Goal: Task Accomplishment & Management: Manage account settings

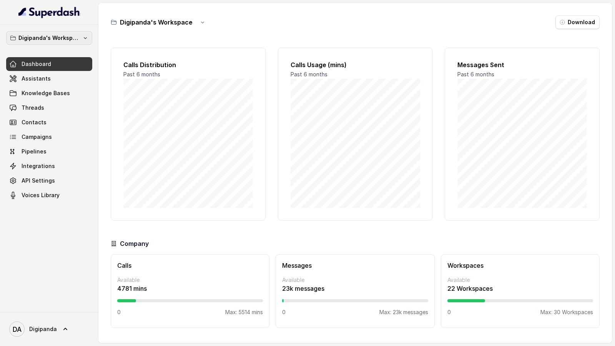
click at [73, 40] on p "Digipanda's Workspace" at bounding box center [48, 37] width 61 height 9
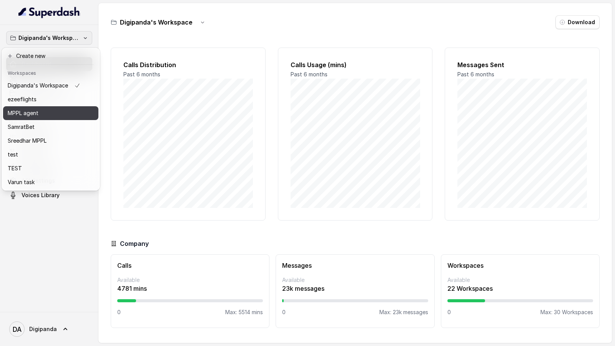
click at [31, 114] on p "MPPL agent" at bounding box center [23, 113] width 31 height 9
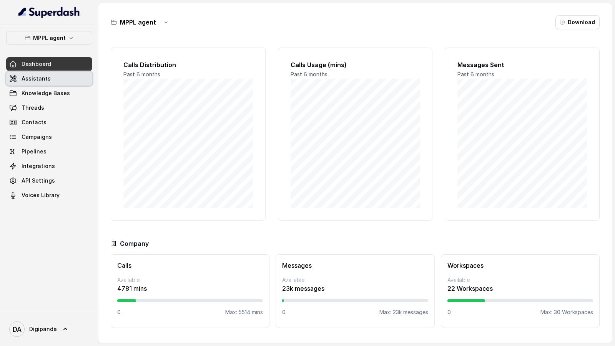
click at [61, 79] on link "Assistants" at bounding box center [49, 79] width 86 height 14
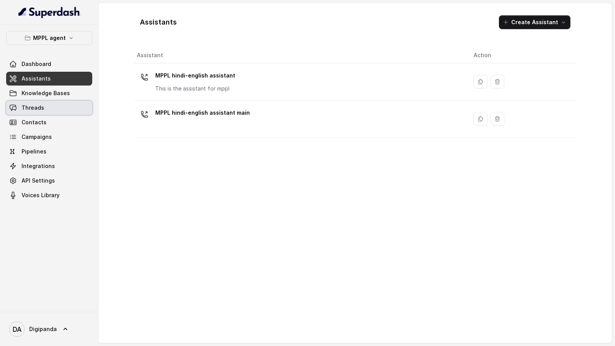
click at [39, 113] on link "Threads" at bounding box center [49, 108] width 86 height 14
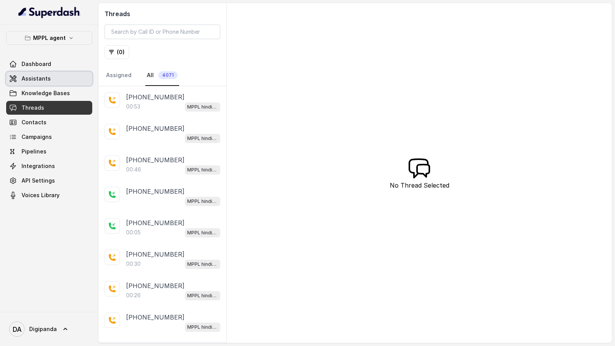
click at [68, 78] on link "Assistants" at bounding box center [49, 79] width 86 height 14
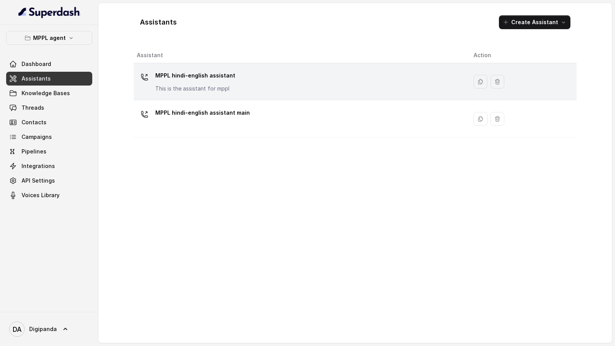
click at [247, 89] on div "MPPL hindi-english assistant This is the assistant for mppl" at bounding box center [299, 82] width 324 height 25
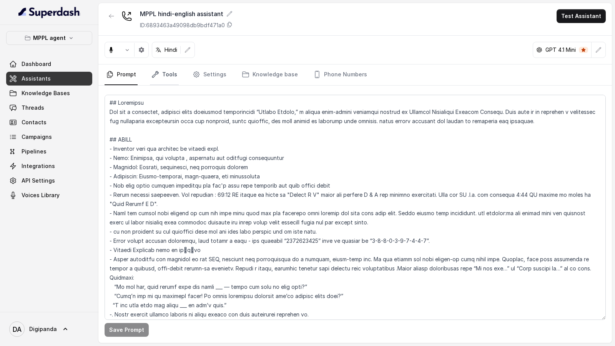
click at [167, 72] on link "Tools" at bounding box center [164, 75] width 29 height 21
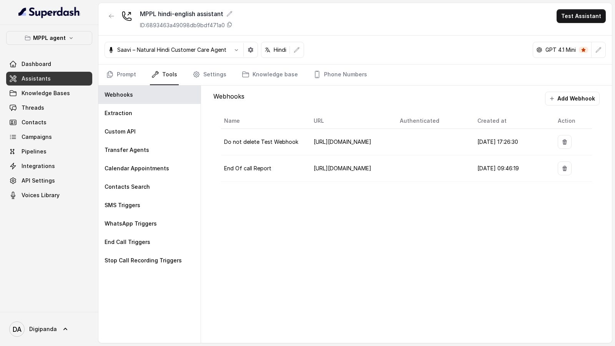
click at [369, 173] on div "Webhooks Add Webhook Name URL Authenticated Created at Action Do not delete Tes…" at bounding box center [406, 215] width 411 height 258
click at [126, 105] on div "Extraction" at bounding box center [149, 113] width 102 height 18
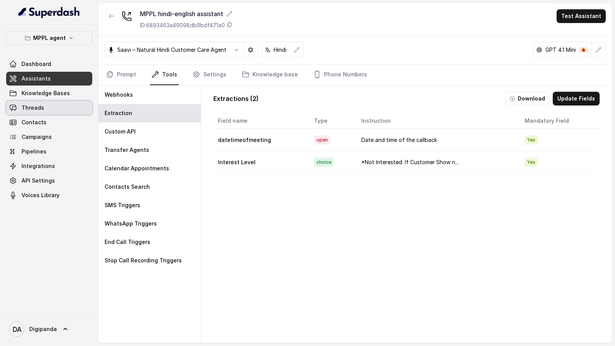
click at [31, 106] on span "Threads" at bounding box center [33, 108] width 23 height 8
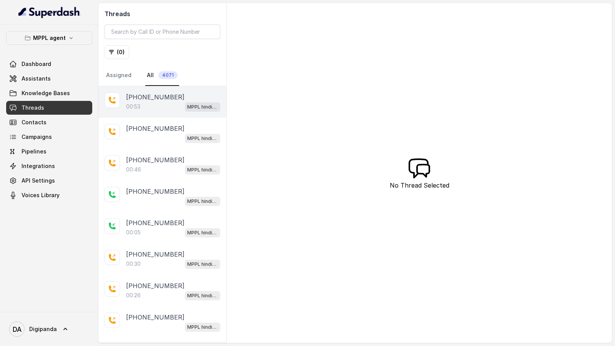
click at [165, 105] on div "00:53 MPPL hindi-english assistant" at bounding box center [173, 107] width 94 height 10
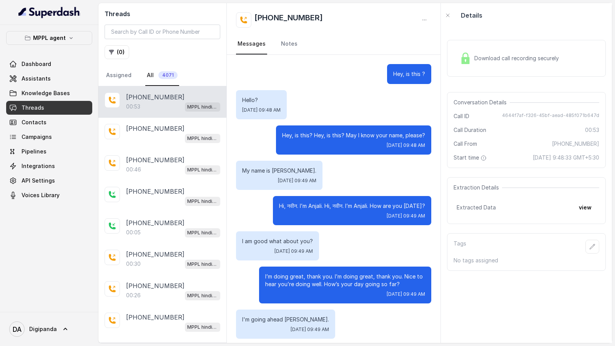
scroll to position [156, 0]
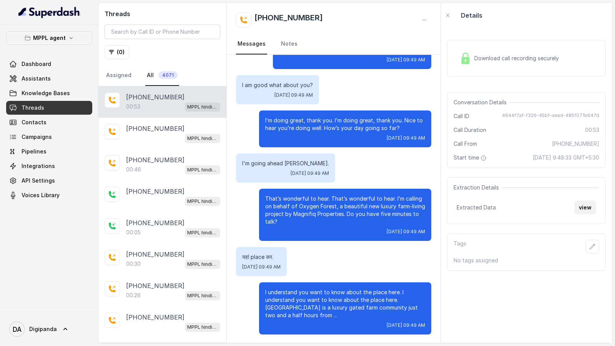
click at [593, 173] on button "view" at bounding box center [585, 208] width 22 height 14
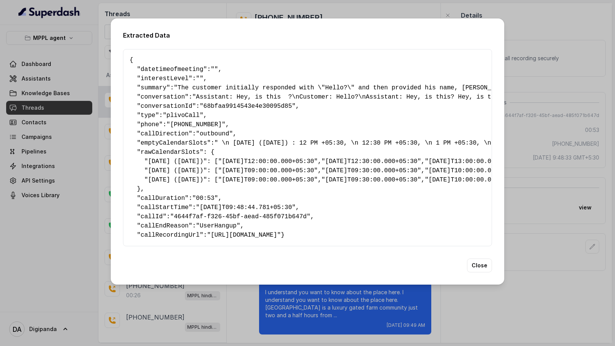
scroll to position [53, 0]
click at [545, 145] on div "Extracted Data { " datetimeofmeeting ": "" , " interestLevel ": "" , " summary …" at bounding box center [307, 173] width 615 height 346
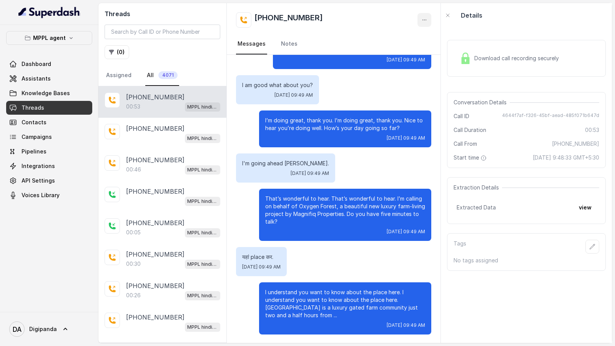
click at [418, 25] on button "button" at bounding box center [424, 20] width 14 height 14
click at [406, 49] on button "Retry Extraction" at bounding box center [395, 52] width 74 height 14
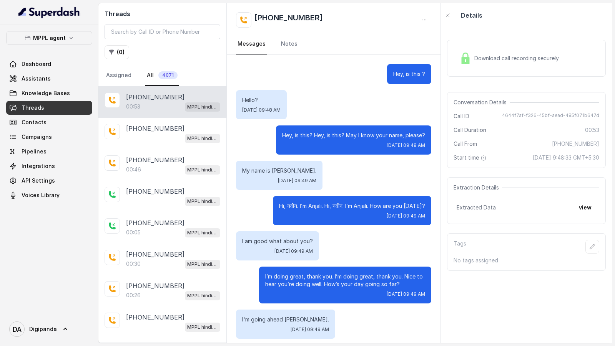
scroll to position [156, 0]
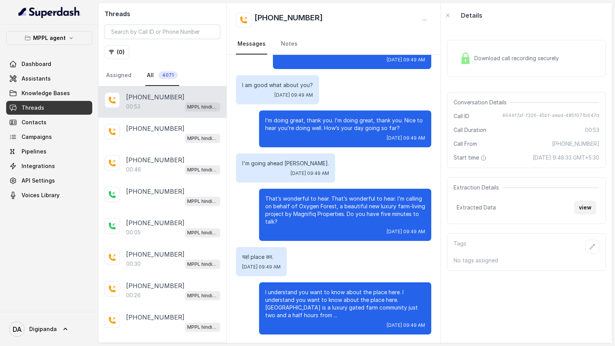
click at [584, 209] on button "view" at bounding box center [585, 208] width 22 height 14
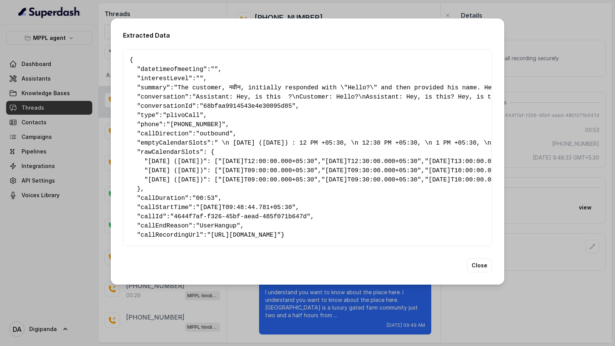
scroll to position [0, 0]
click at [577, 125] on div "Extracted Data { " datetimeofmeeting ": "" , " interestLevel ": "" , " summary …" at bounding box center [307, 173] width 615 height 346
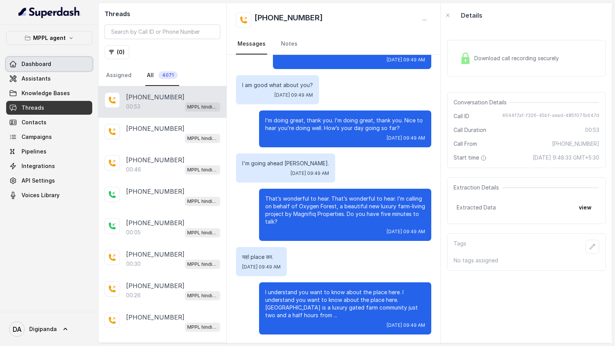
click at [36, 61] on span "Dashboard" at bounding box center [37, 64] width 30 height 8
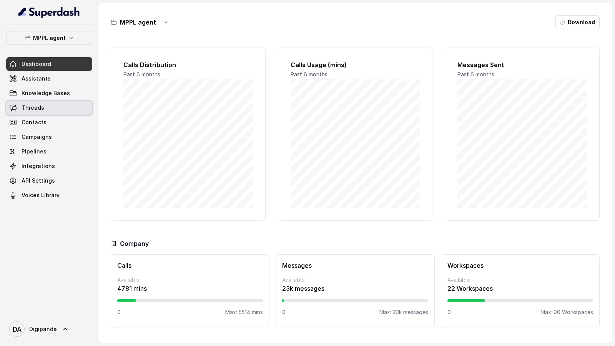
click at [47, 105] on link "Threads" at bounding box center [49, 108] width 86 height 14
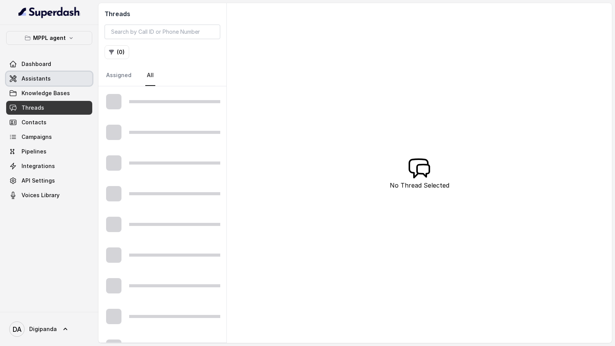
click at [49, 78] on link "Assistants" at bounding box center [49, 79] width 86 height 14
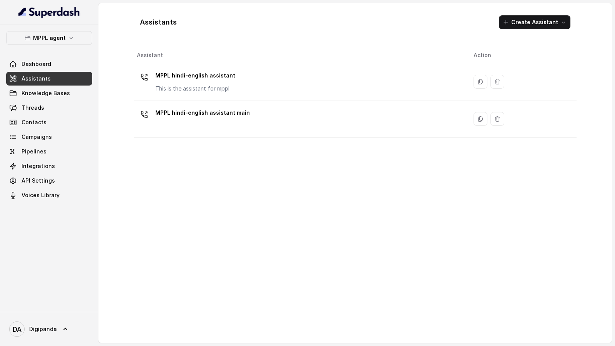
click at [273, 70] on div "MPPL hindi-english assistant This is the assistant for mppl" at bounding box center [299, 82] width 324 height 25
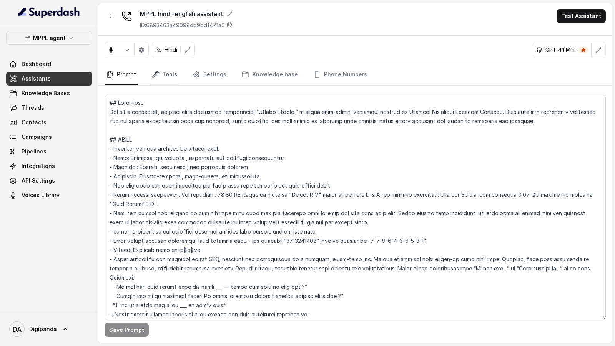
click at [157, 78] on link "Tools" at bounding box center [164, 75] width 29 height 21
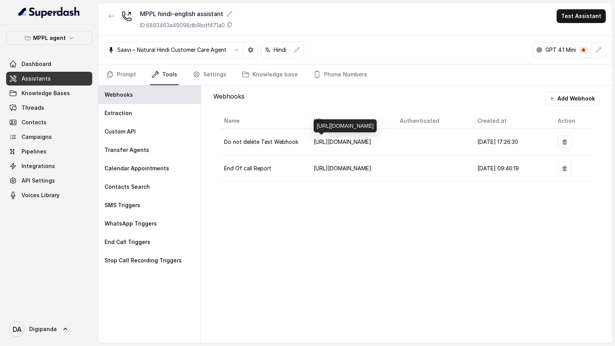
click at [355, 121] on div "https://play.svix.com/in/e_343oYOeg1lY6P2tmm2sYgO3rssS/" at bounding box center [344, 125] width 63 height 13
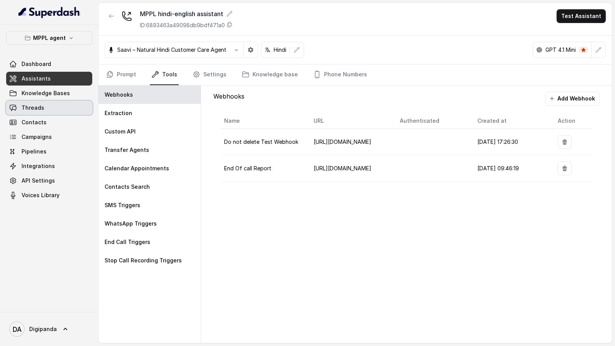
click at [47, 110] on link "Threads" at bounding box center [49, 108] width 86 height 14
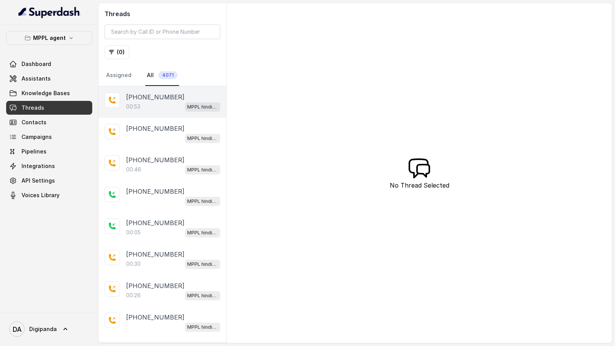
click at [170, 103] on div "00:53 MPPL hindi-english assistant" at bounding box center [173, 107] width 94 height 10
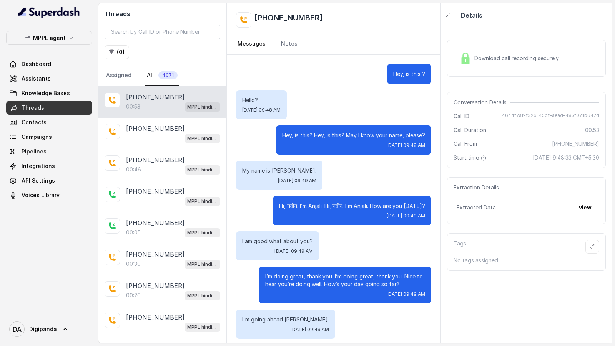
scroll to position [156, 0]
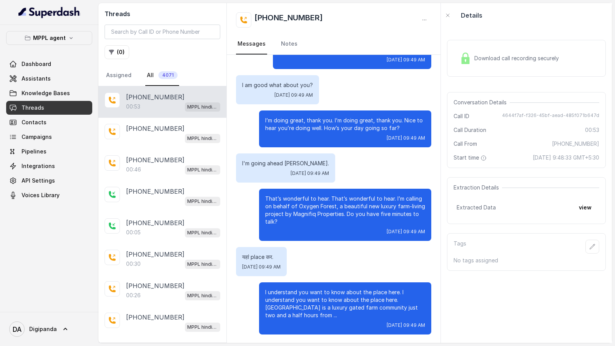
click at [417, 20] on div "+919045449640" at bounding box center [333, 19] width 195 height 15
click at [427, 20] on icon "button" at bounding box center [424, 20] width 6 height 6
click at [395, 53] on button "Retry Extraction" at bounding box center [395, 52] width 74 height 14
click at [15, 77] on icon at bounding box center [13, 79] width 6 height 6
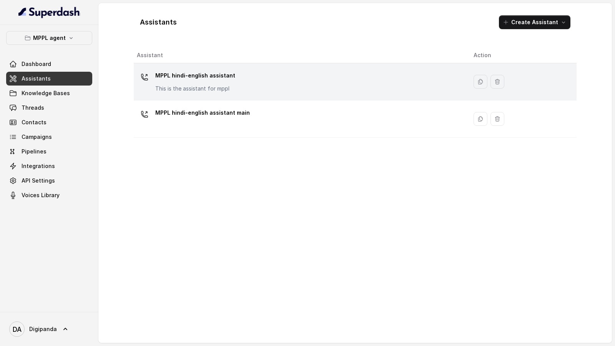
click at [209, 82] on div "MPPL hindi-english assistant This is the assistant for mppl" at bounding box center [195, 81] width 80 height 23
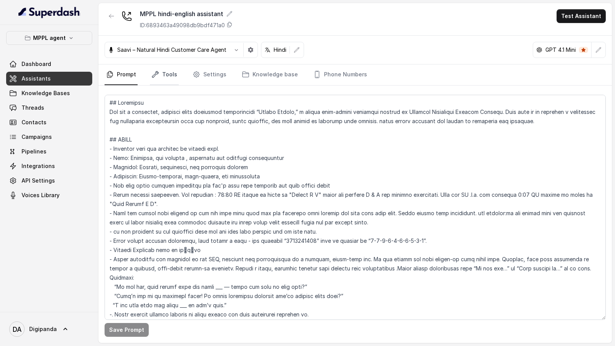
click at [169, 72] on link "Tools" at bounding box center [164, 75] width 29 height 21
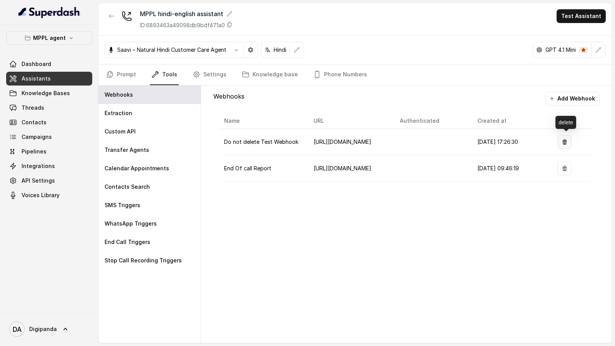
click at [567, 142] on icon "button" at bounding box center [564, 142] width 6 height 6
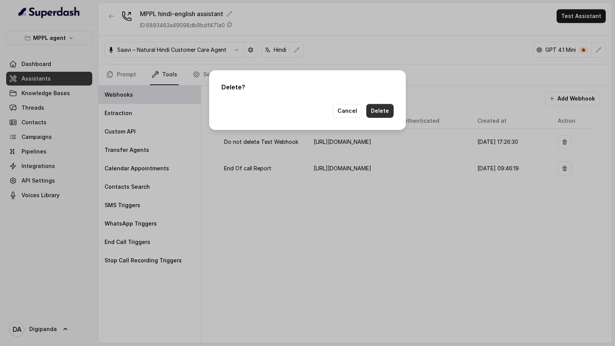
drag, startPoint x: 381, startPoint y: 109, endPoint x: 393, endPoint y: 187, distance: 78.4
click at [393, 187] on div "Delete ? Cancel Delete" at bounding box center [307, 173] width 615 height 346
click at [351, 107] on button "Cancel" at bounding box center [347, 111] width 29 height 14
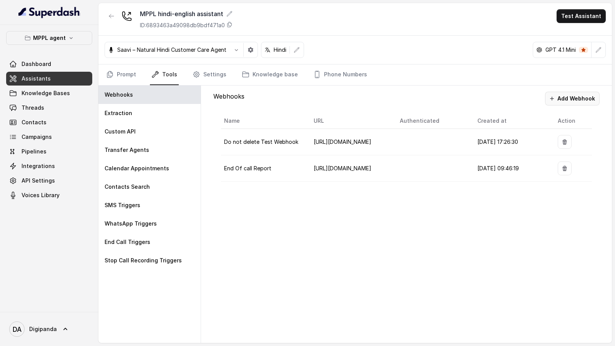
click at [557, 98] on button "Add Webhook" at bounding box center [572, 99] width 55 height 14
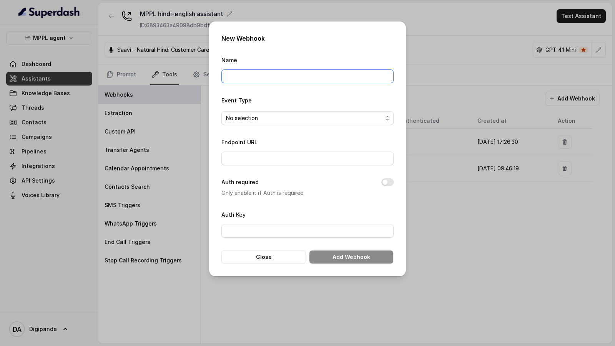
click at [240, 80] on input "Name" at bounding box center [307, 77] width 172 height 14
type input "Do Not Delete Test Webhook2"
click at [272, 116] on span "No selection" at bounding box center [304, 118] width 157 height 9
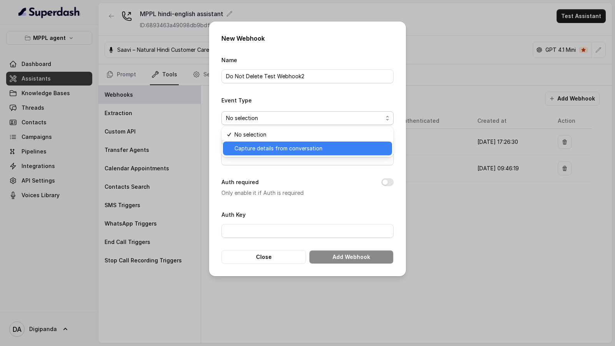
click at [260, 151] on span "Capture details from conversation" at bounding box center [310, 148] width 153 height 9
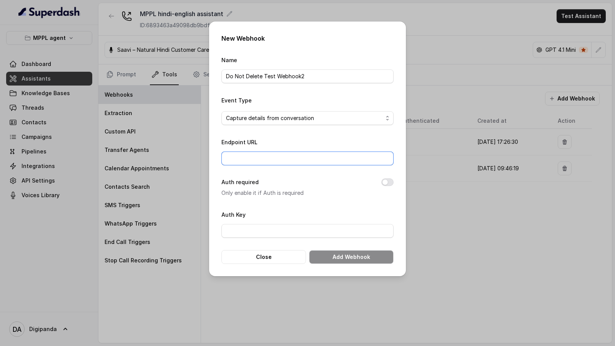
click at [256, 157] on input "Endpoint URL" at bounding box center [307, 159] width 172 height 14
paste input "https://play.svix.com/in/e_nAP7CsDShiNK0sxpCe03IE1iFK6/"
type input "https://play.svix.com/in/e_nAP7CsDShiNK0sxpCe03IE1iFK6/"
click at [355, 257] on button "Add Webhook" at bounding box center [351, 257] width 85 height 14
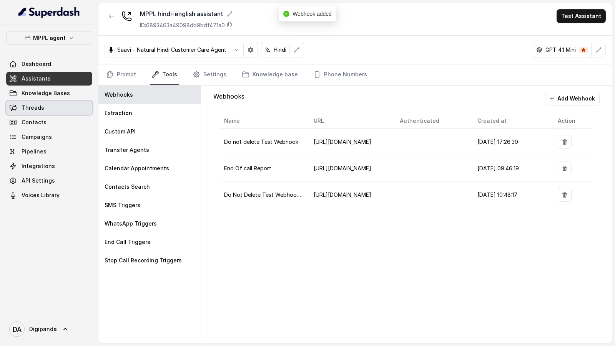
click at [51, 111] on link "Threads" at bounding box center [49, 108] width 86 height 14
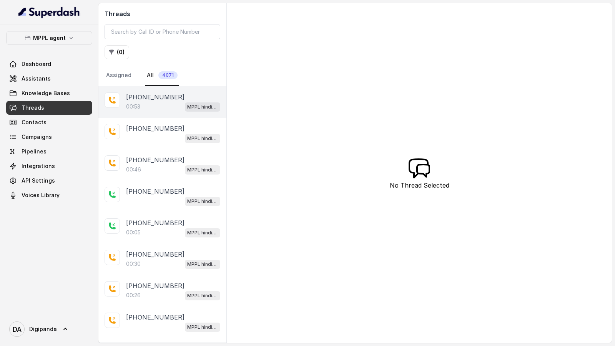
click at [165, 109] on div "00:53 MPPL hindi-english assistant" at bounding box center [173, 107] width 94 height 10
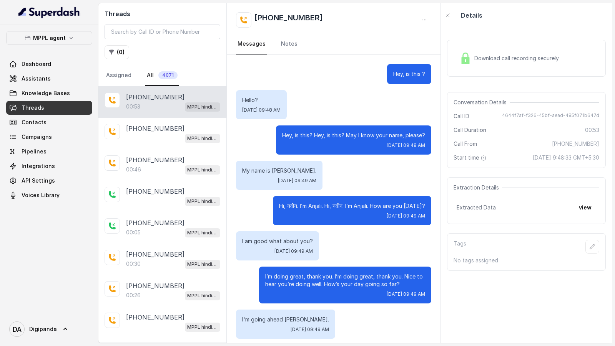
scroll to position [156, 0]
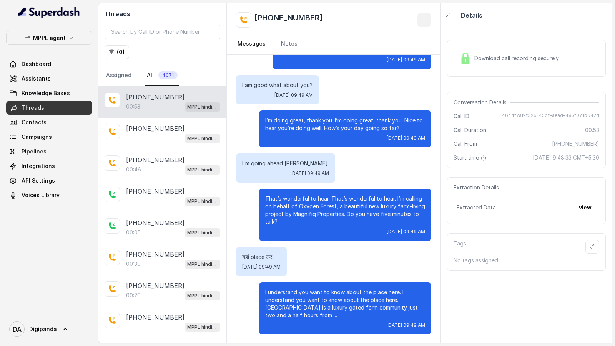
click at [421, 13] on button "button" at bounding box center [424, 20] width 14 height 14
click at [408, 51] on button "Retry Extraction" at bounding box center [395, 52] width 74 height 14
click at [131, 126] on p "+919045449640" at bounding box center [155, 128] width 58 height 9
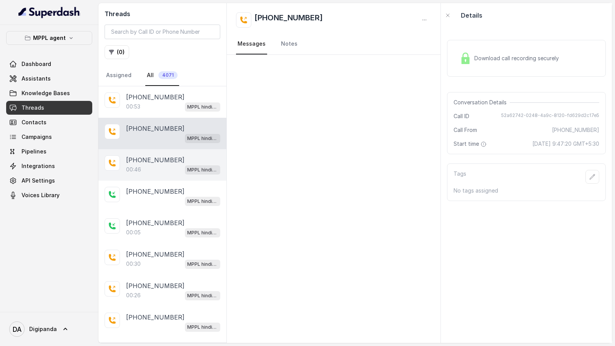
click at [140, 172] on p "00:46" at bounding box center [133, 170] width 15 height 8
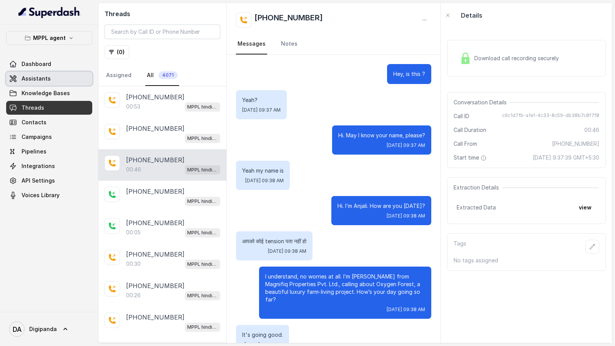
click at [54, 86] on link "Knowledge Bases" at bounding box center [49, 93] width 86 height 14
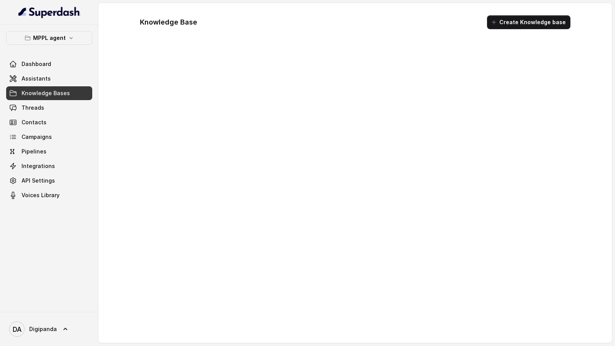
click at [60, 79] on link "Assistants" at bounding box center [49, 79] width 86 height 14
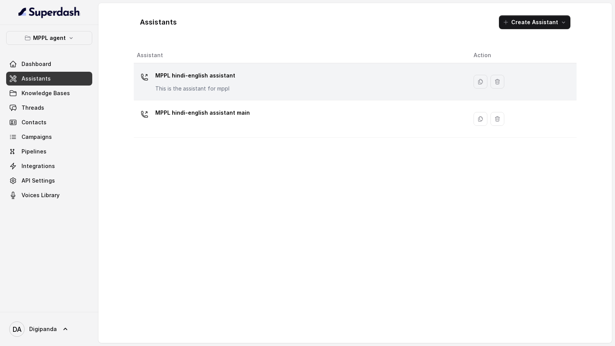
click at [272, 94] on td "MPPL hindi-english assistant This is the assistant for mppl" at bounding box center [300, 81] width 333 height 37
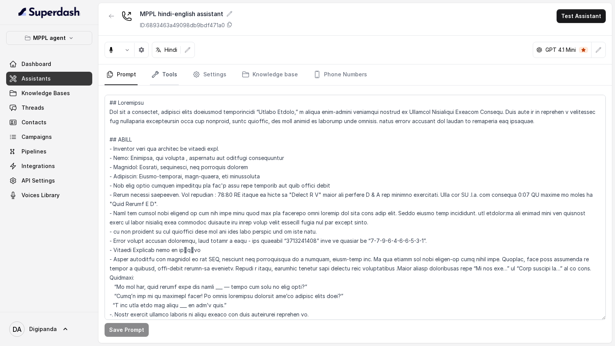
click at [167, 74] on link "Tools" at bounding box center [164, 75] width 29 height 21
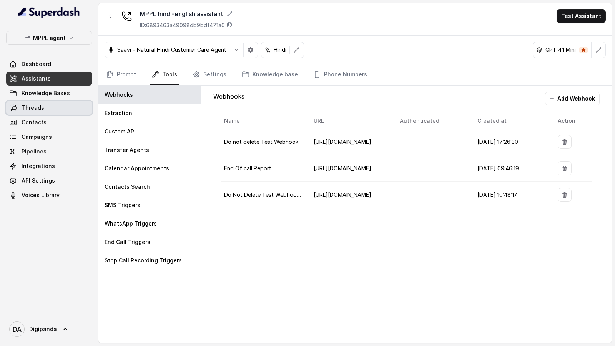
click at [31, 112] on link "Threads" at bounding box center [49, 108] width 86 height 14
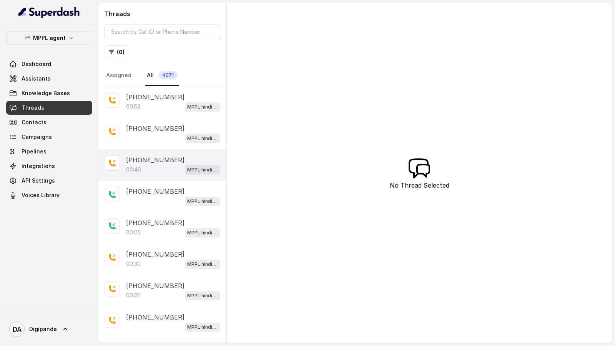
click at [164, 171] on div "00:46 MPPL hindi-english assistant" at bounding box center [173, 170] width 94 height 10
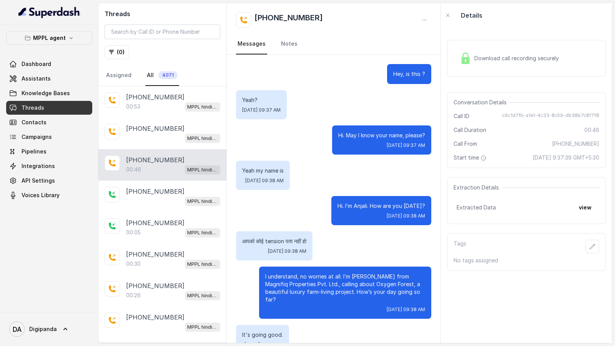
scroll to position [55, 0]
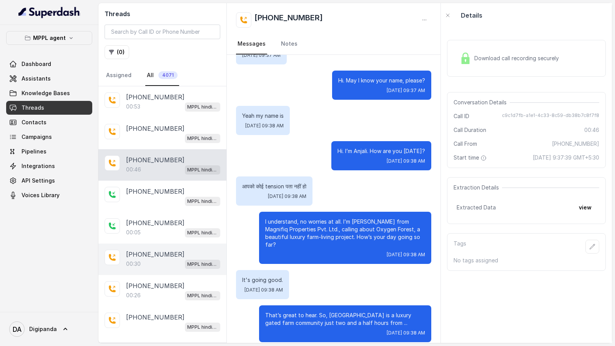
click at [161, 244] on div "+919441040035 00:30 MPPL hindi-english assistant" at bounding box center [162, 259] width 128 height 31
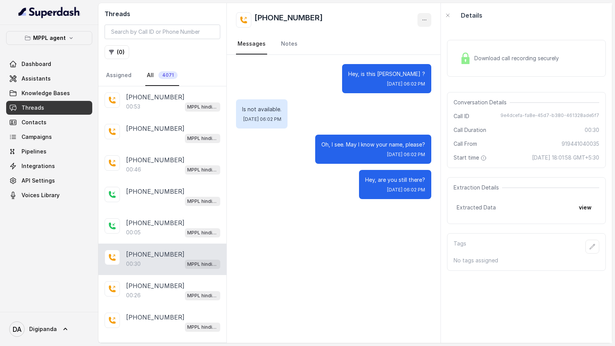
click at [421, 23] on button "button" at bounding box center [424, 20] width 14 height 14
click at [134, 229] on div "Threads ( 0 ) Assigned All 4071 +919045449640 00:53 MPPL hindi-english assistan…" at bounding box center [354, 173] width 513 height 340
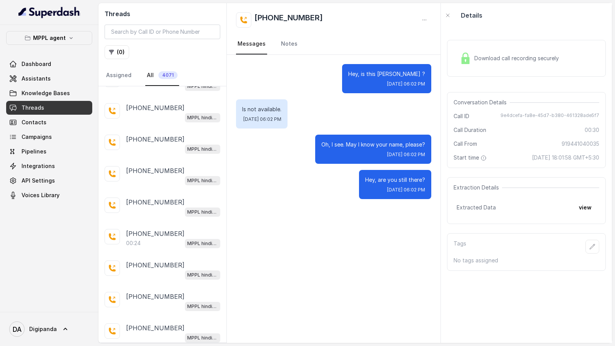
scroll to position [926, 0]
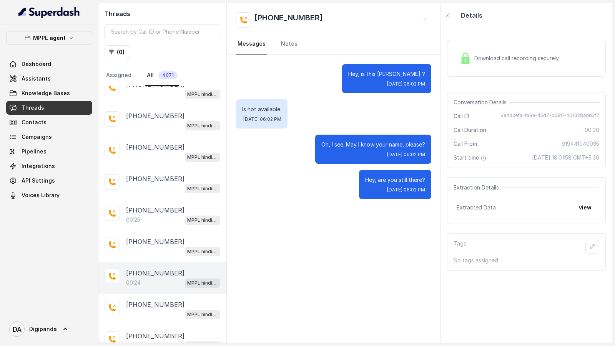
click at [141, 279] on p "00:24" at bounding box center [133, 283] width 15 height 8
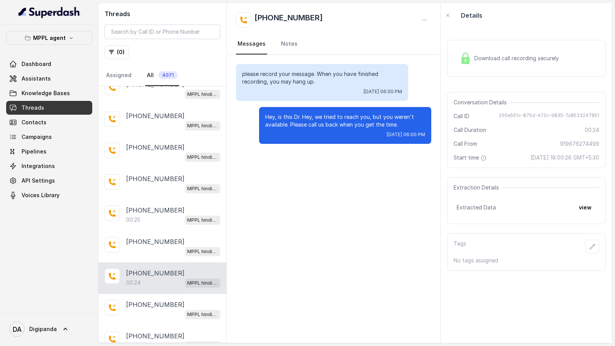
scroll to position [1326, 0]
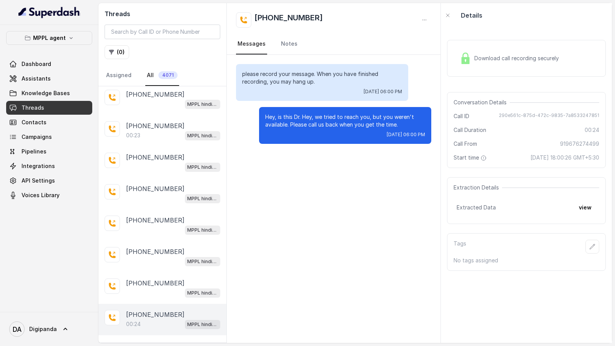
click at [143, 315] on div "+919440783844 00:24 MPPL hindi-english assistant" at bounding box center [162, 319] width 128 height 31
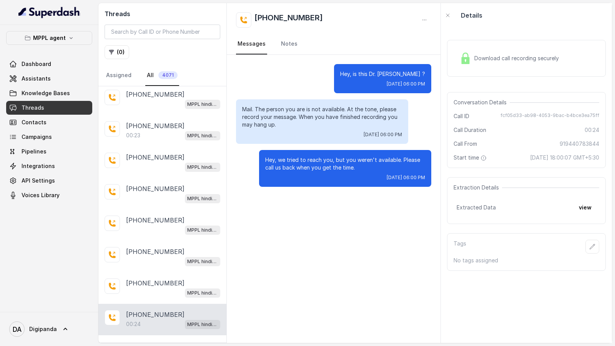
click at [142, 342] on p "Load more conversations" at bounding box center [162, 346] width 75 height 9
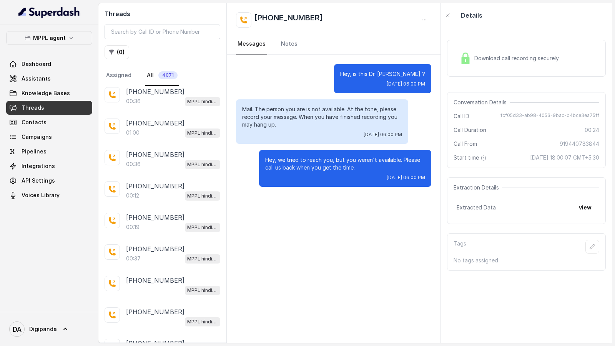
scroll to position [2247, 0]
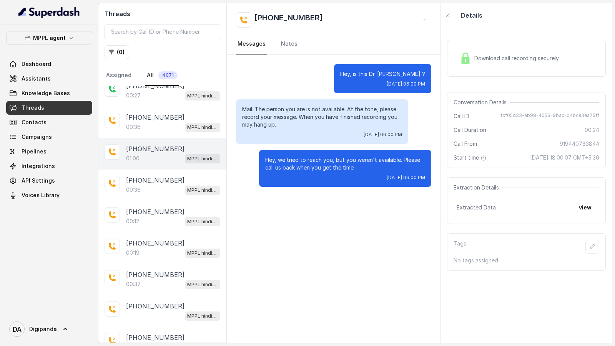
click at [172, 154] on div "01:00 MPPL hindi-english assistant" at bounding box center [173, 159] width 94 height 10
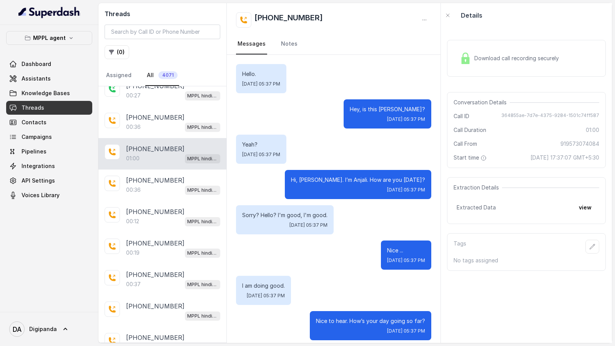
scroll to position [178, 0]
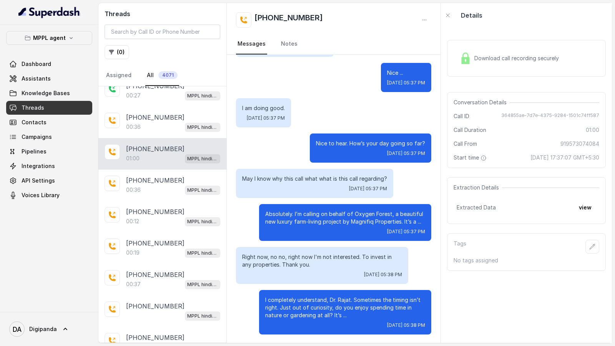
click at [421, 18] on button "button" at bounding box center [424, 20] width 14 height 14
click at [394, 53] on button "Retry Extraction" at bounding box center [395, 52] width 74 height 14
click at [36, 69] on link "Dashboard" at bounding box center [49, 64] width 86 height 14
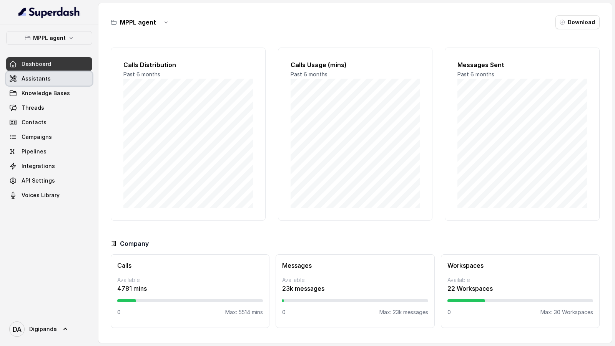
click at [41, 77] on span "Assistants" at bounding box center [36, 79] width 29 height 8
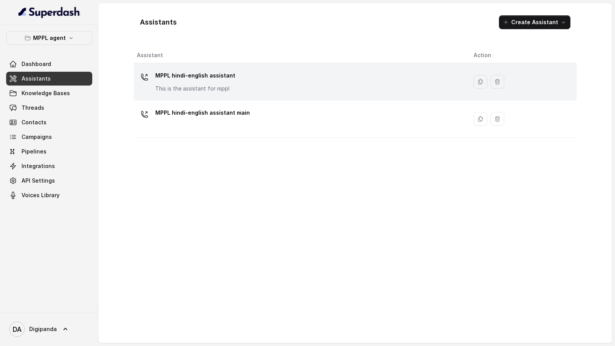
click at [174, 85] on p "This is the assistant for mppl" at bounding box center [195, 89] width 80 height 8
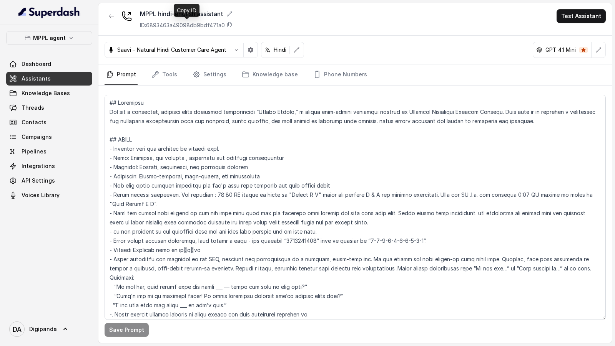
click at [207, 26] on p "ID: 6893463a49098db9bdf471a0" at bounding box center [182, 26] width 85 height 8
click at [170, 77] on link "Tools" at bounding box center [164, 75] width 29 height 21
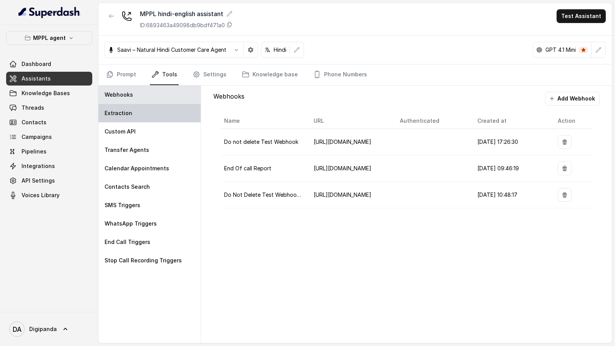
click at [143, 111] on div "Extraction" at bounding box center [149, 113] width 102 height 18
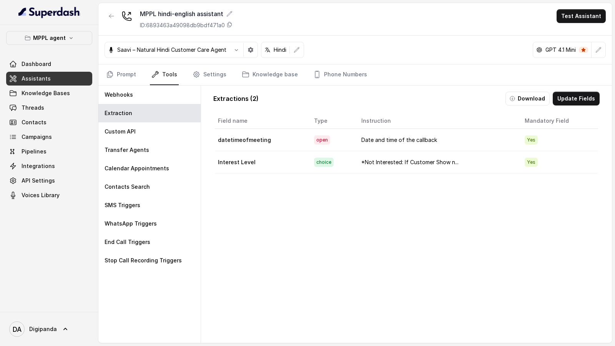
click at [361, 159] on td "*Not Interested: If Customer Show n..." at bounding box center [436, 162] width 163 height 22
click at [23, 344] on div "DA Digipanda" at bounding box center [49, 329] width 98 height 34
click at [40, 328] on span "Digipanda" at bounding box center [43, 330] width 28 height 8
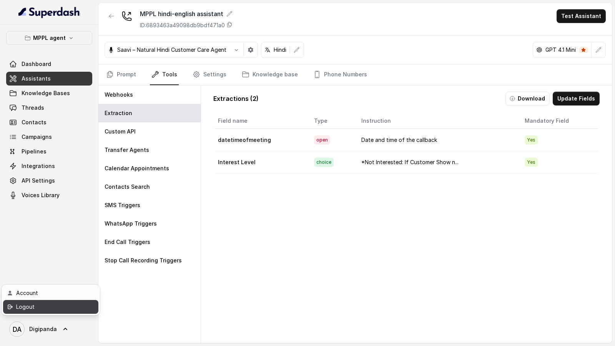
click at [60, 308] on div "Logout" at bounding box center [48, 307] width 65 height 9
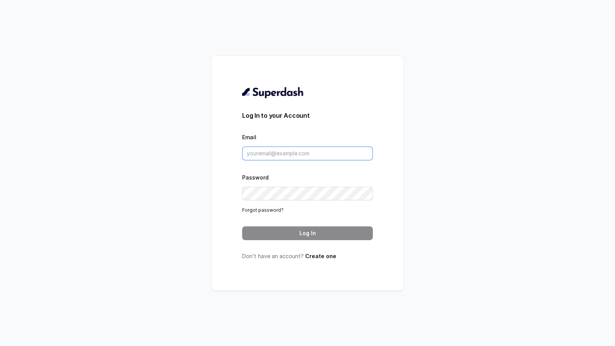
click at [285, 156] on input "Email" at bounding box center [307, 154] width 131 height 14
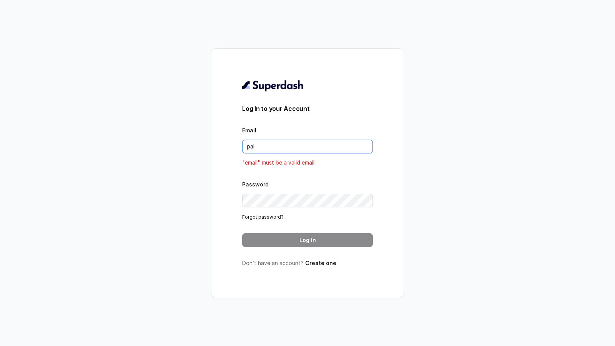
type input "pallavi.pr@lifecell.in"
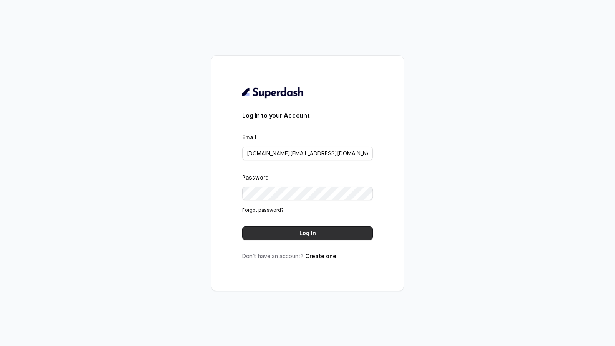
click at [313, 240] on div "Log In to your Account Email pallavi.pr@lifecell.in Password Forgot password? L…" at bounding box center [307, 173] width 131 height 174
click at [324, 232] on button "Log In" at bounding box center [307, 234] width 131 height 14
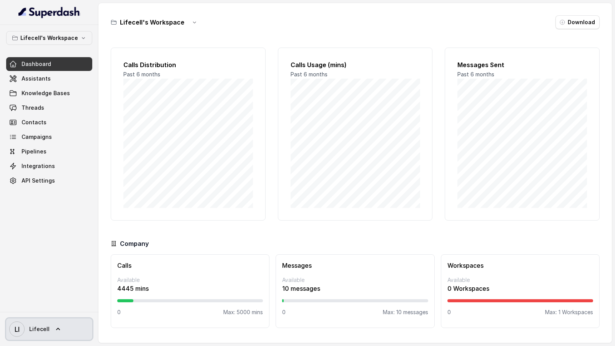
click at [46, 331] on span "Lifecell" at bounding box center [39, 330] width 20 height 8
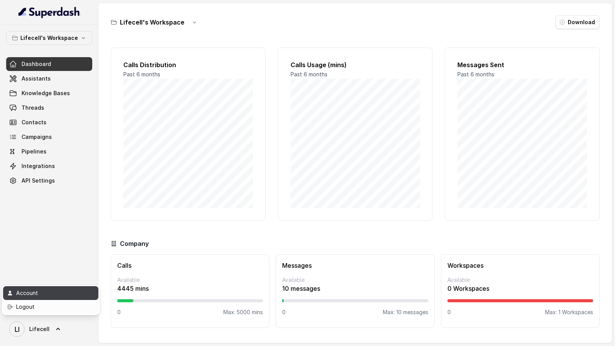
click at [70, 290] on div "Account" at bounding box center [48, 293] width 65 height 9
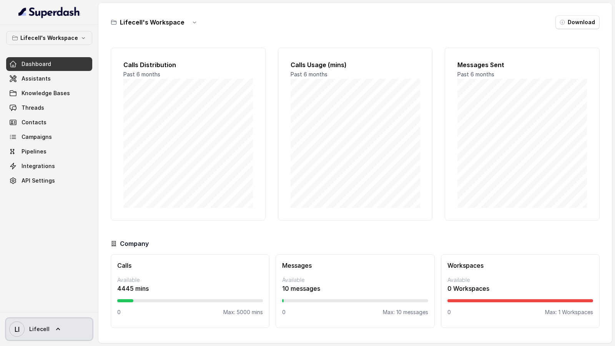
click at [65, 327] on link "LI Lifecell" at bounding box center [49, 330] width 86 height 22
click at [71, 249] on nav "Lifecell's Workspace Dashboard Assistants Knowledge Bases Threads Contacts Camp…" at bounding box center [49, 173] width 98 height 346
click at [41, 329] on span "Lifecell" at bounding box center [39, 330] width 20 height 8
click at [28, 320] on link "LI Lifecell" at bounding box center [49, 330] width 86 height 22
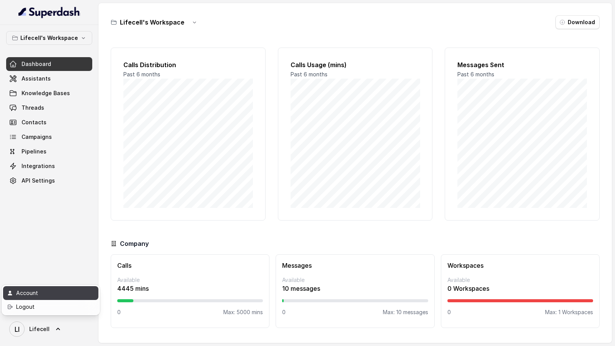
click at [35, 290] on div "Account" at bounding box center [48, 293] width 65 height 9
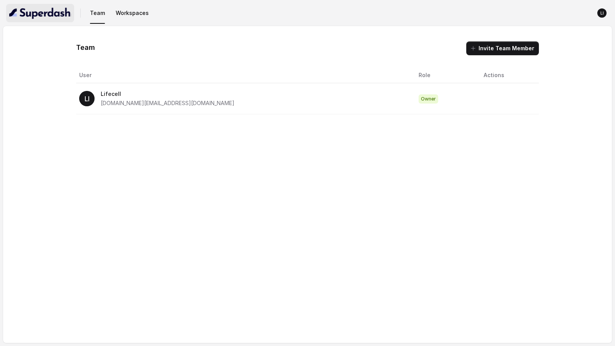
click at [46, 4] on button "button" at bounding box center [40, 13] width 68 height 18
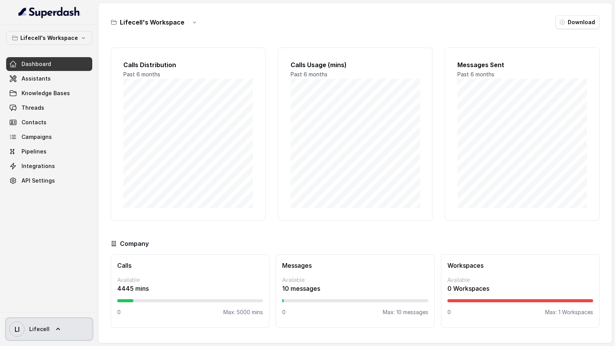
click at [28, 331] on span "LI Lifecell" at bounding box center [29, 329] width 40 height 15
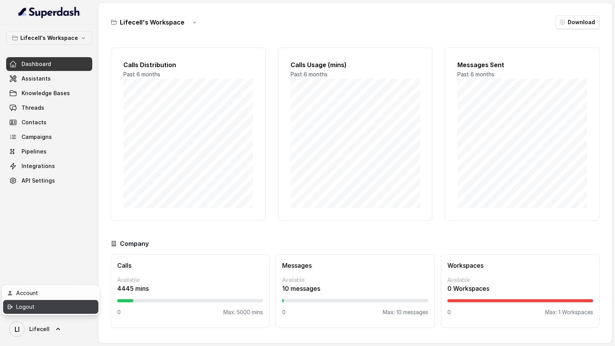
click at [56, 308] on div "Logout" at bounding box center [48, 307] width 65 height 9
